Goal: Task Accomplishment & Management: Manage account settings

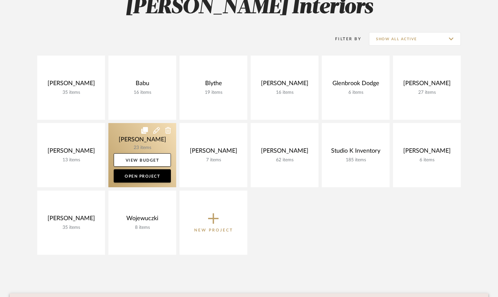
scroll to position [120, 0]
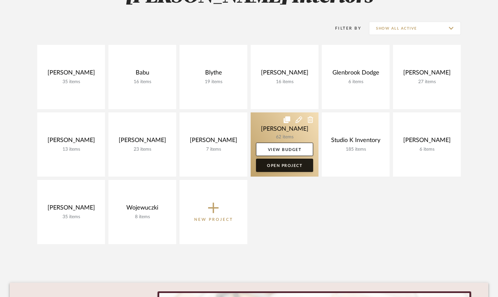
click at [278, 167] on link "Open Project" at bounding box center [284, 165] width 57 height 13
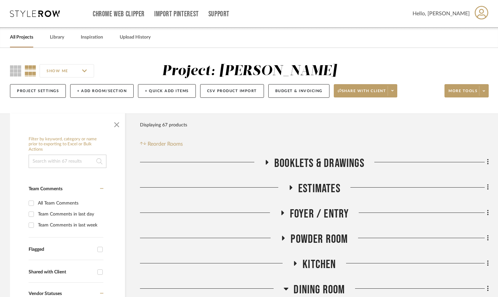
click at [86, 70] on input "SHOW ME" at bounding box center [67, 70] width 54 height 13
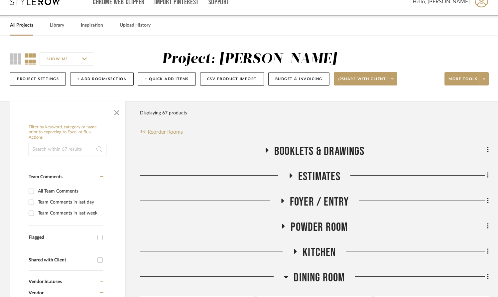
scroll to position [13, 0]
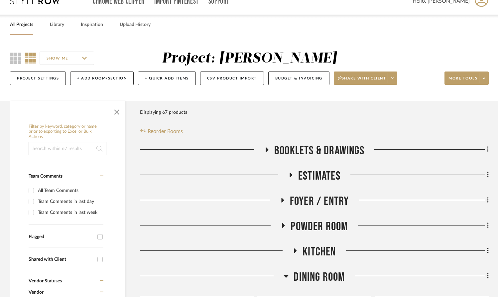
click at [85, 58] on input "SHOW ME" at bounding box center [67, 58] width 54 height 13
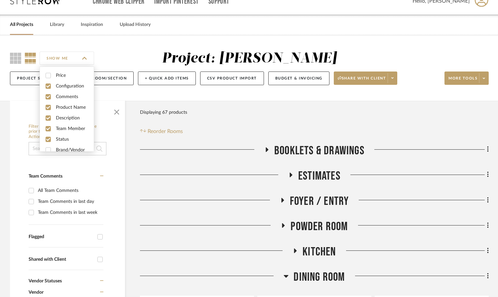
click at [85, 58] on input "SHOW ME" at bounding box center [67, 58] width 54 height 13
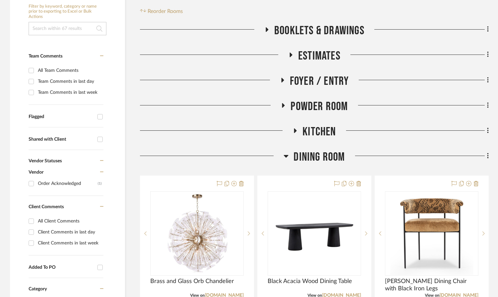
scroll to position [143, 0]
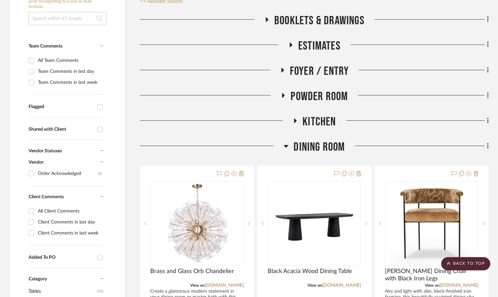
click at [282, 94] on icon at bounding box center [283, 95] width 3 height 5
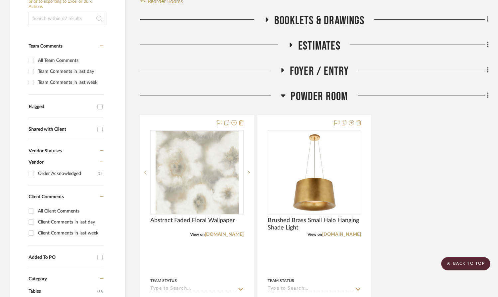
click at [282, 94] on icon at bounding box center [283, 95] width 5 height 3
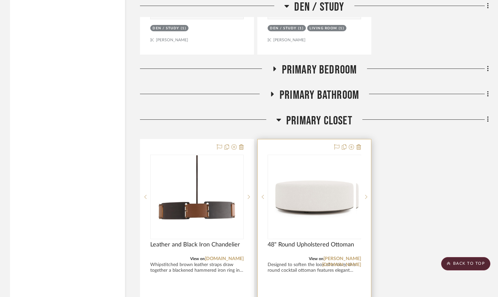
scroll to position [1770, 0]
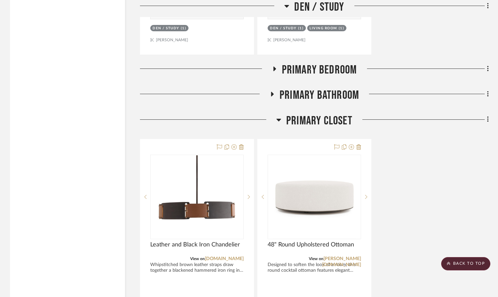
click at [275, 68] on icon at bounding box center [274, 68] width 3 height 5
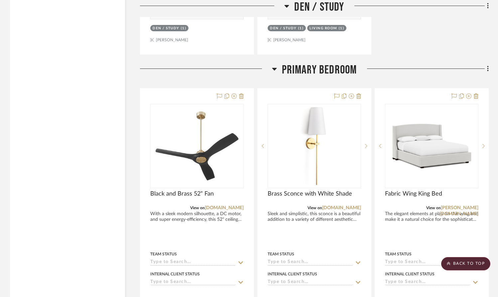
click at [275, 68] on icon at bounding box center [274, 69] width 5 height 3
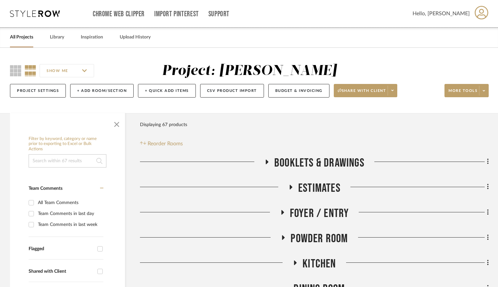
scroll to position [0, 0]
click at [21, 41] on link "All Projects" at bounding box center [21, 37] width 23 height 9
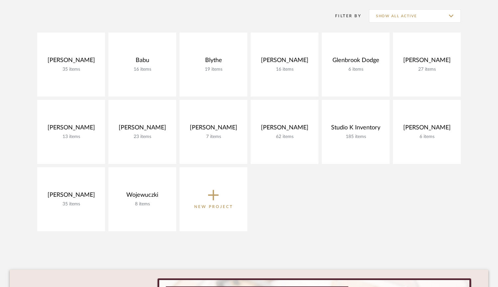
scroll to position [136, 0]
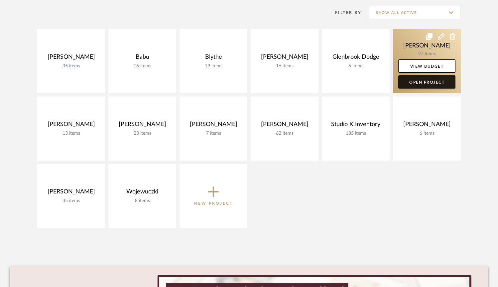
click at [413, 83] on link "Open Project" at bounding box center [426, 81] width 57 height 13
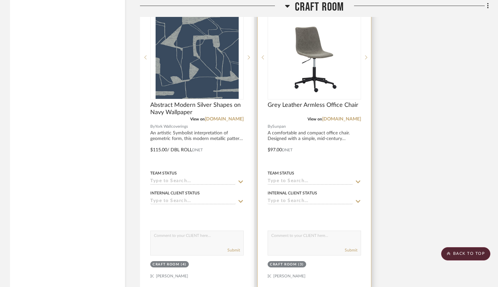
scroll to position [1452, 0]
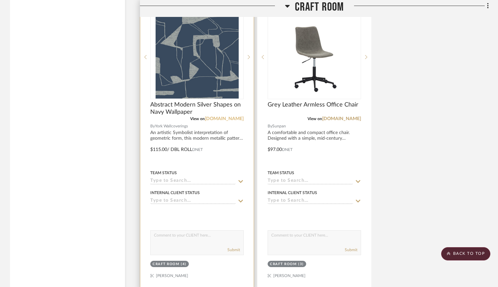
click at [209, 117] on link "[DOMAIN_NAME]" at bounding box center [224, 119] width 39 height 5
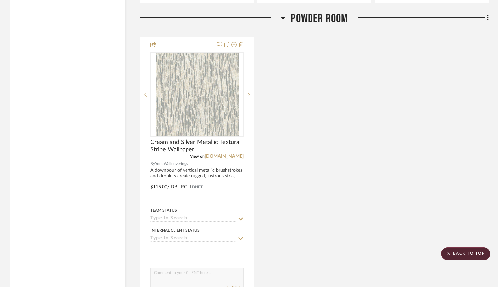
scroll to position [3955, 0]
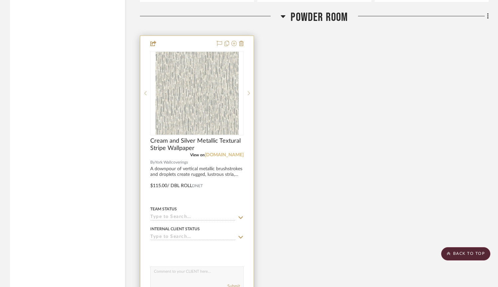
click at [221, 155] on link "[DOMAIN_NAME]" at bounding box center [224, 155] width 39 height 5
click at [191, 144] on span "Cream and Silver Metallic Textural Stripe Wallpaper" at bounding box center [196, 145] width 93 height 15
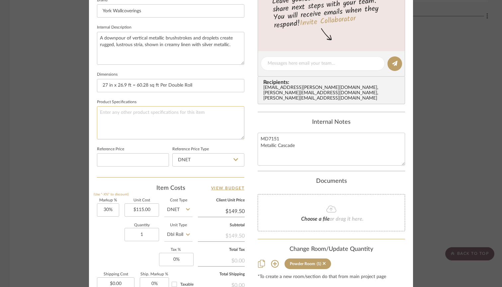
scroll to position [297, 0]
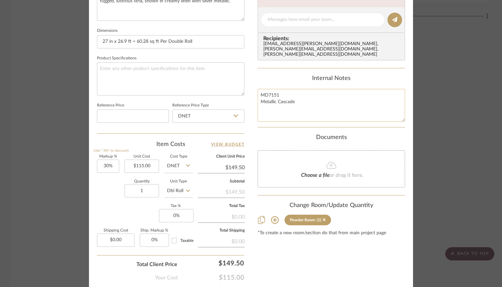
drag, startPoint x: 280, startPoint y: 90, endPoint x: 258, endPoint y: 87, distance: 22.4
click at [258, 89] on textarea "MD7151 Metallic Cascade" at bounding box center [332, 105] width 148 height 33
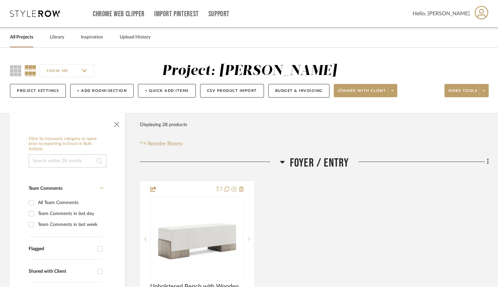
scroll to position [0, 0]
click at [78, 72] on input "SHOW ME" at bounding box center [67, 70] width 54 height 13
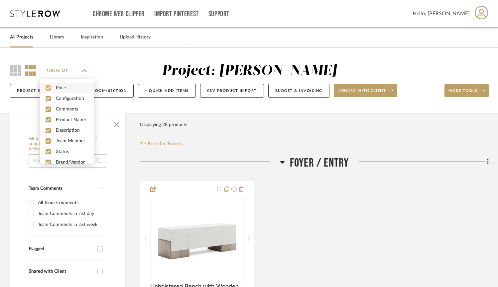
click at [49, 86] on input "checkbox" at bounding box center [48, 87] width 5 height 5
checkbox input "false"
click at [84, 71] on input "SHOW ME" at bounding box center [67, 70] width 54 height 13
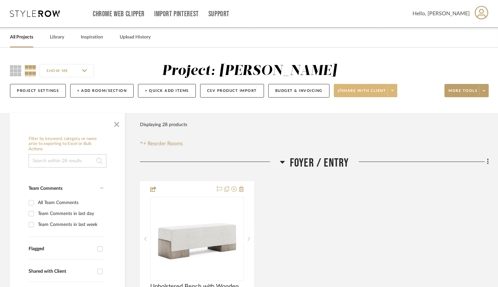
click at [393, 91] on icon at bounding box center [392, 91] width 2 height 4
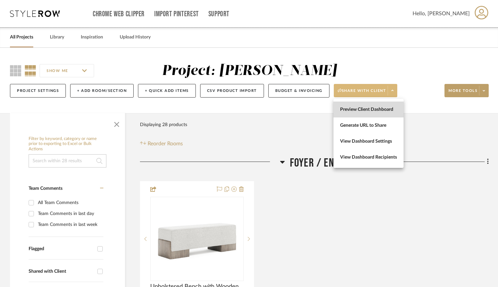
click at [373, 106] on button "Preview Client Dashboard" at bounding box center [368, 110] width 70 height 16
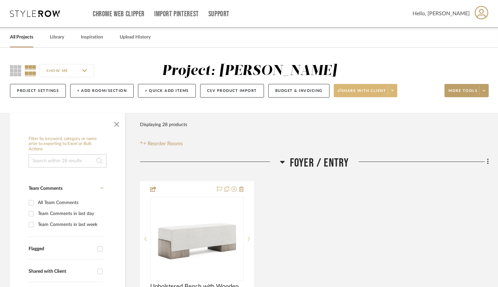
click at [24, 39] on link "All Projects" at bounding box center [21, 37] width 23 height 9
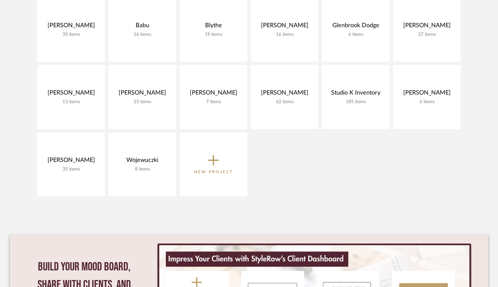
scroll to position [169, 0]
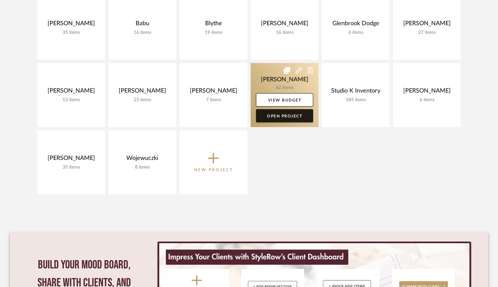
click at [283, 117] on link "Open Project" at bounding box center [284, 115] width 57 height 13
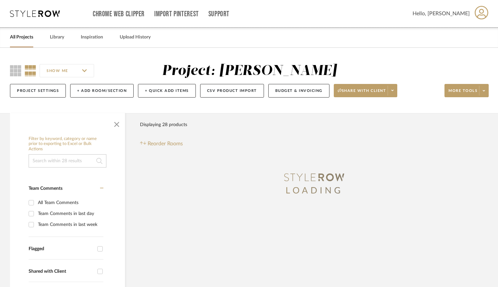
click at [76, 70] on input "SHOW ME" at bounding box center [67, 70] width 54 height 13
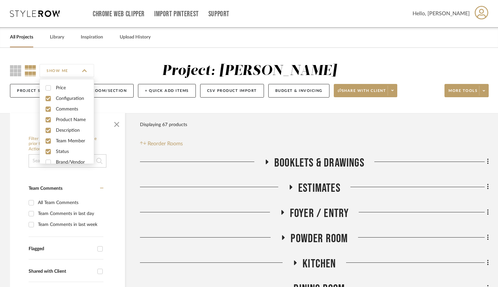
click at [82, 71] on input "SHOW ME" at bounding box center [67, 70] width 54 height 13
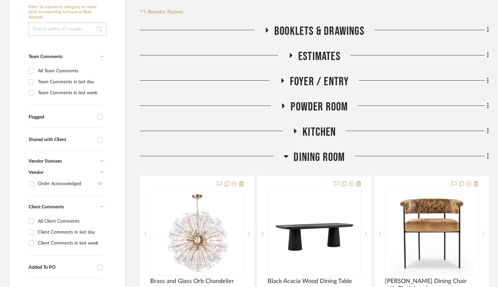
scroll to position [133, 0]
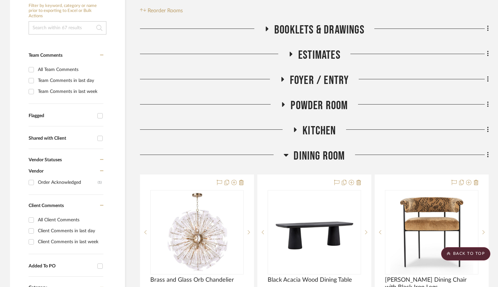
click at [284, 76] on h3 "Foyer / Entry" at bounding box center [314, 80] width 69 height 14
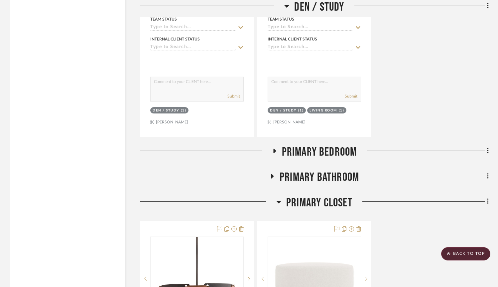
scroll to position [1980, 0]
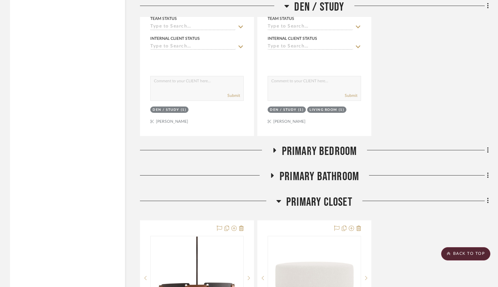
click at [276, 148] on icon at bounding box center [274, 150] width 8 height 5
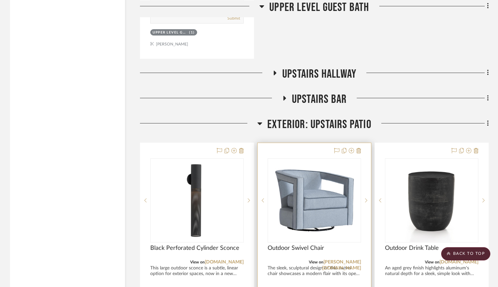
scroll to position [5154, 0]
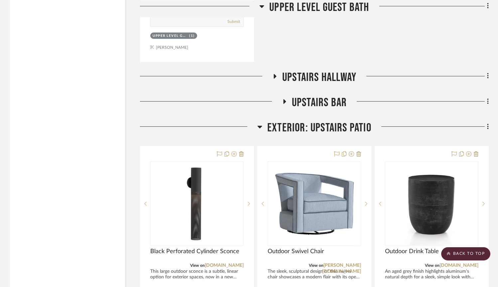
click at [284, 99] on icon at bounding box center [284, 101] width 3 height 5
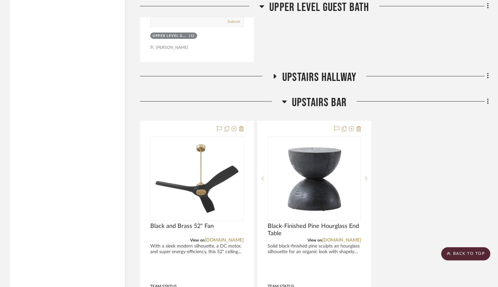
click at [284, 101] on icon at bounding box center [284, 102] width 5 height 3
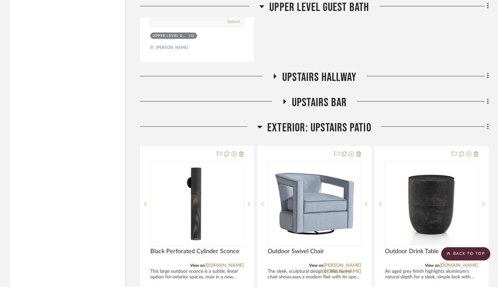
click at [284, 99] on icon at bounding box center [284, 101] width 3 height 5
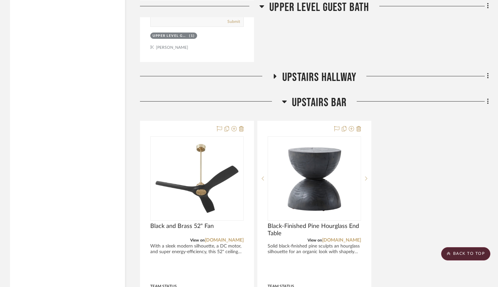
click at [274, 76] on icon at bounding box center [274, 76] width 3 height 5
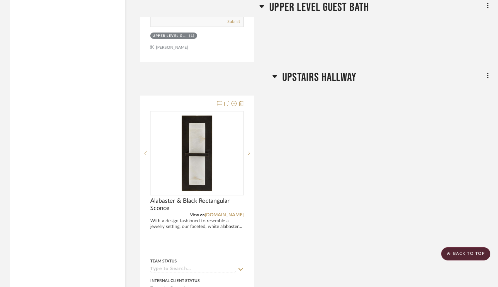
click at [275, 75] on icon at bounding box center [274, 76] width 5 height 3
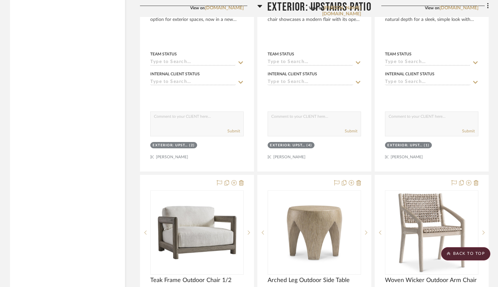
scroll to position [5702, 0]
